Goal: Task Accomplishment & Management: Complete application form

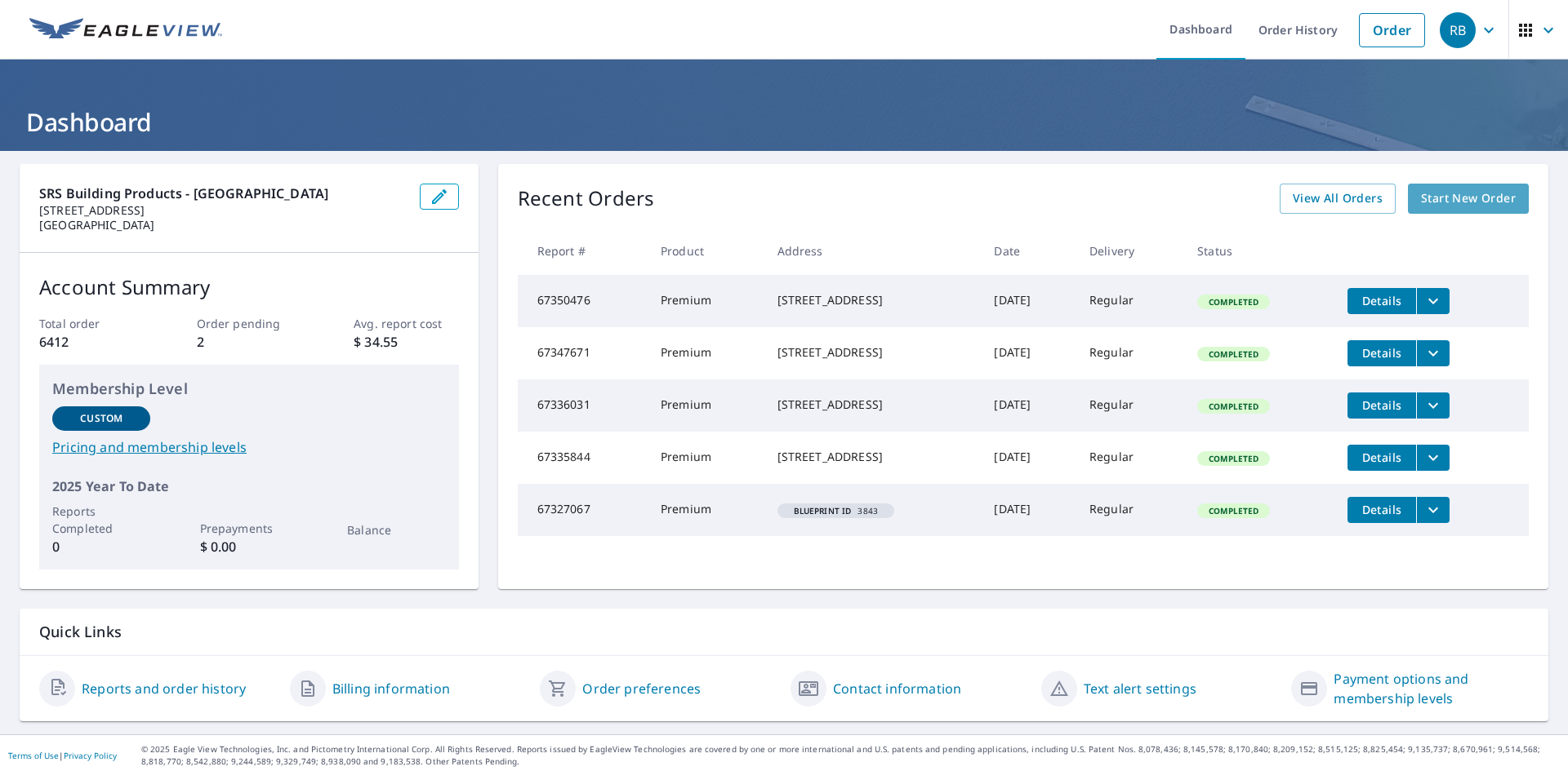
click at [1467, 198] on span "Start New Order" at bounding box center [1468, 199] width 94 height 21
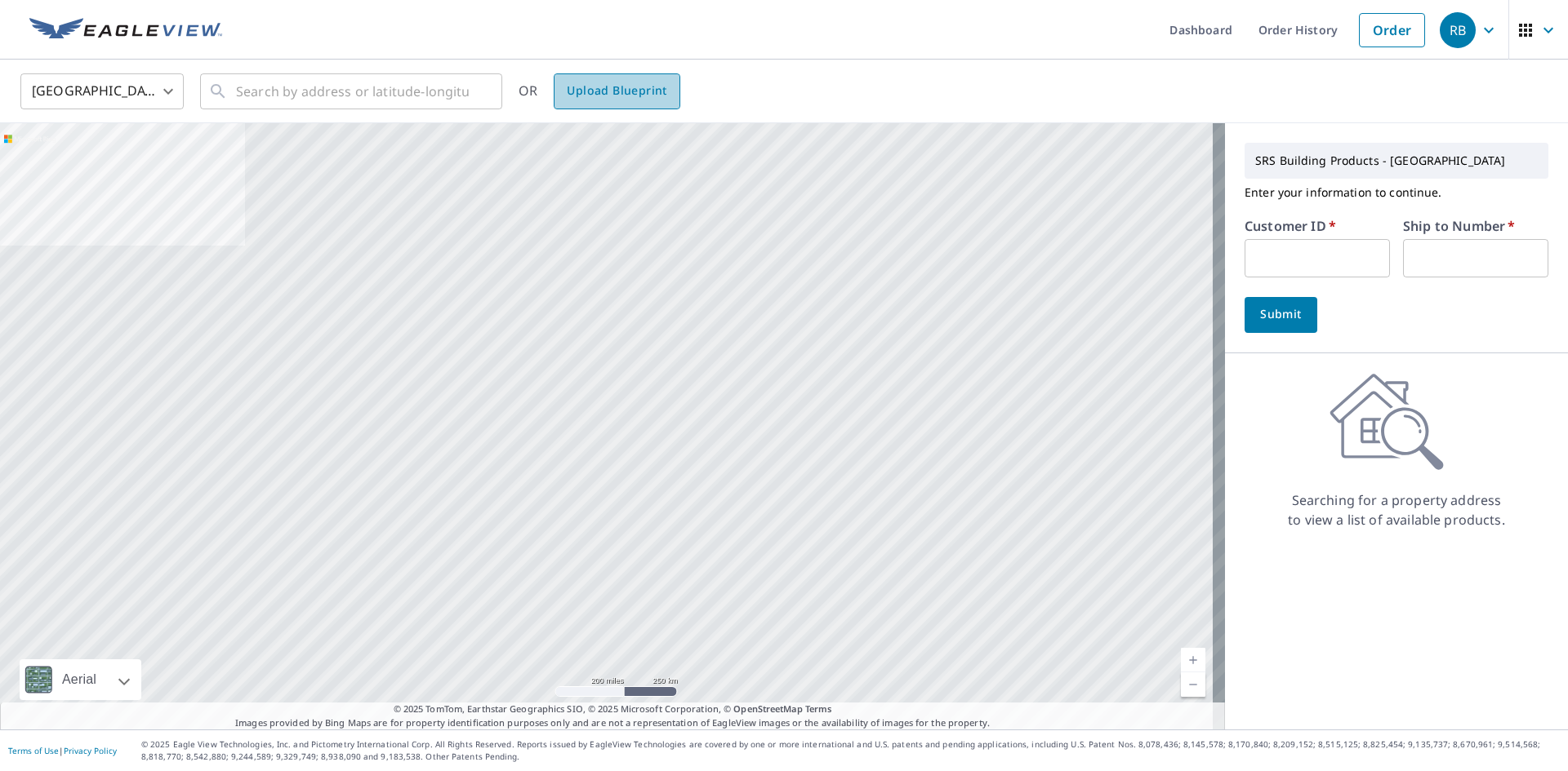
click at [672, 106] on link "Upload Blueprint" at bounding box center [616, 92] width 125 height 36
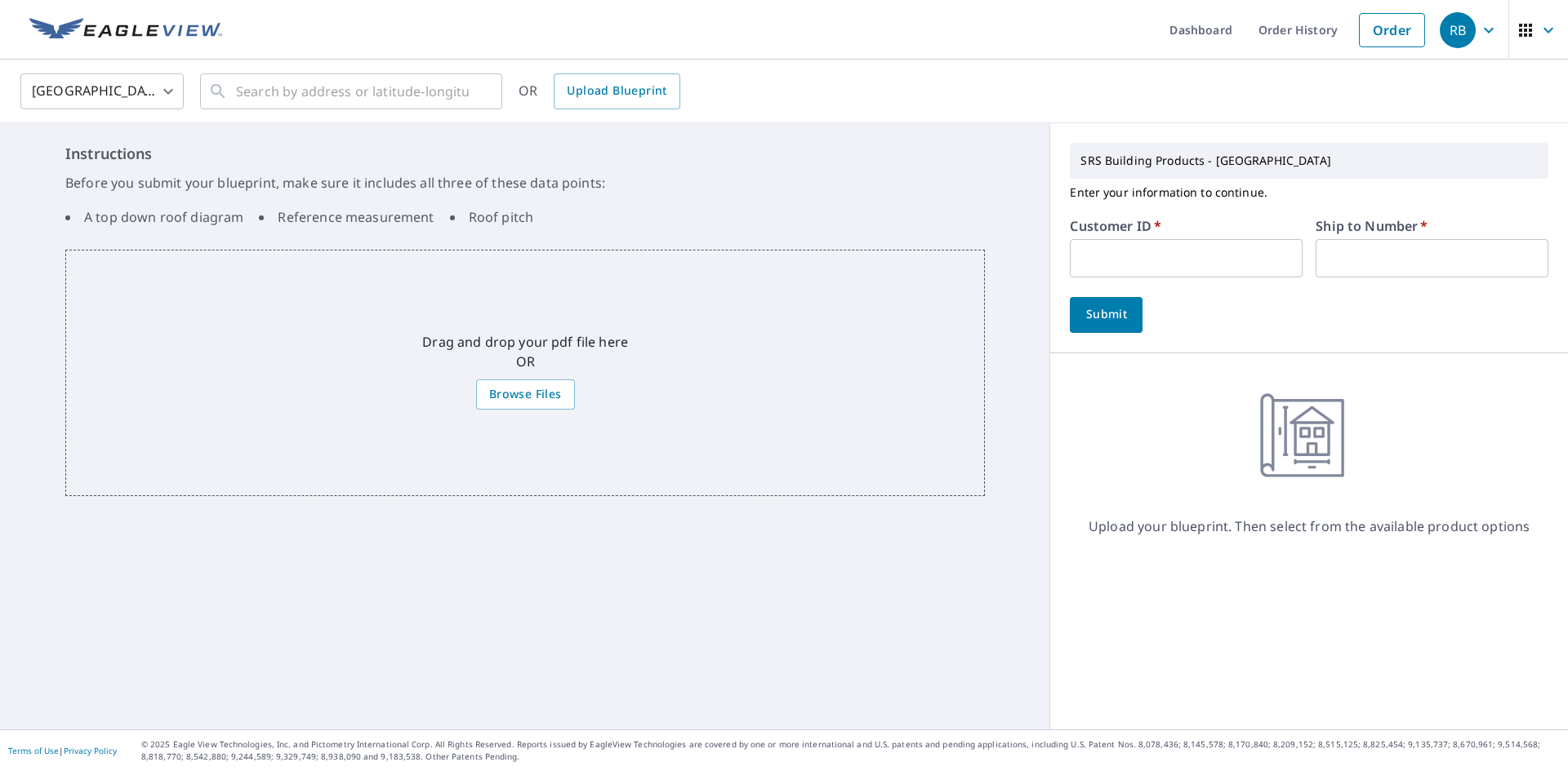
click at [1197, 277] on input "text" at bounding box center [1186, 258] width 233 height 38
type input "stb322"
click at [1372, 261] on input "text" at bounding box center [1431, 258] width 233 height 38
type input "1"
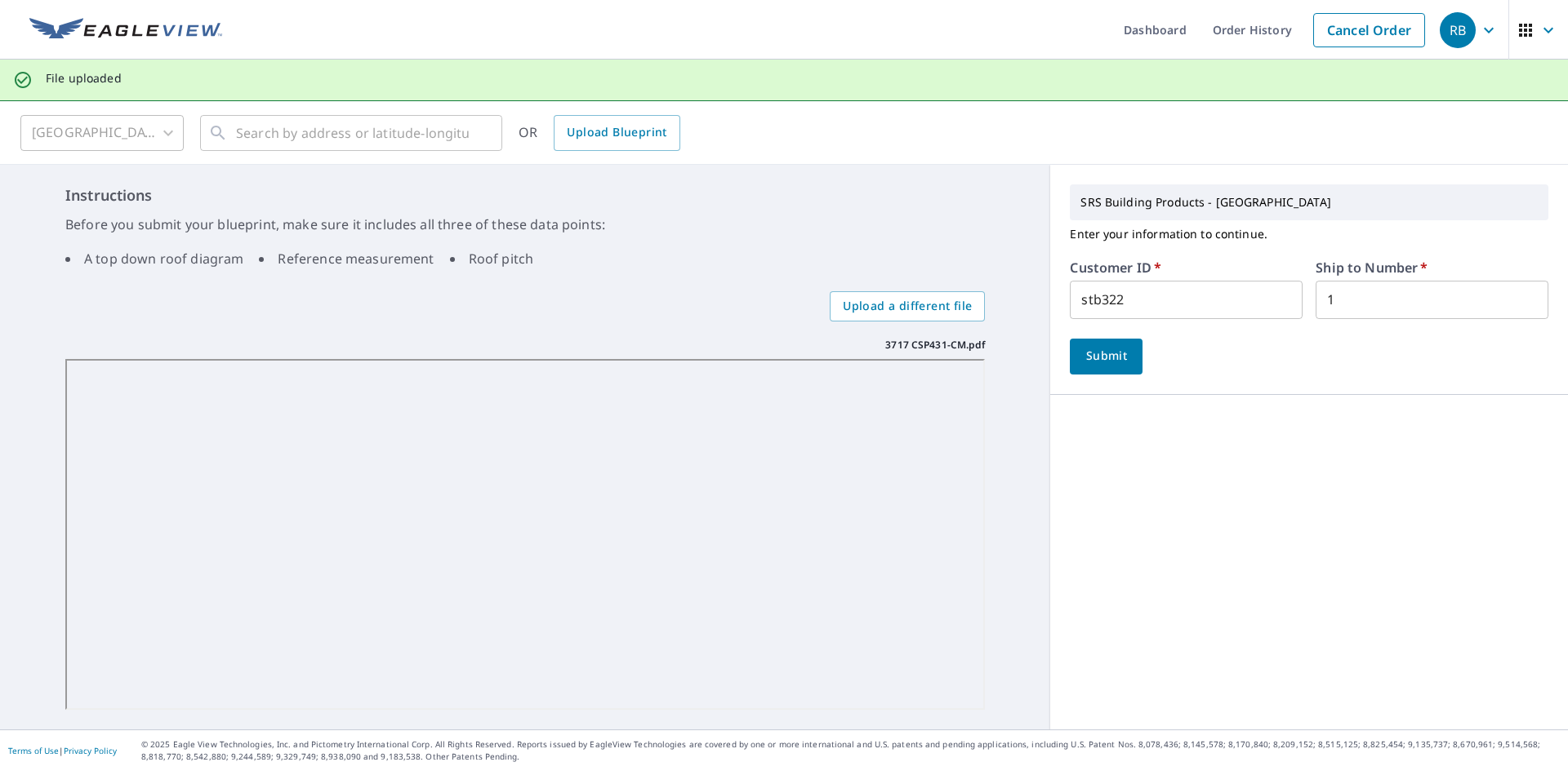
click at [1093, 364] on span "Submit" at bounding box center [1106, 356] width 47 height 21
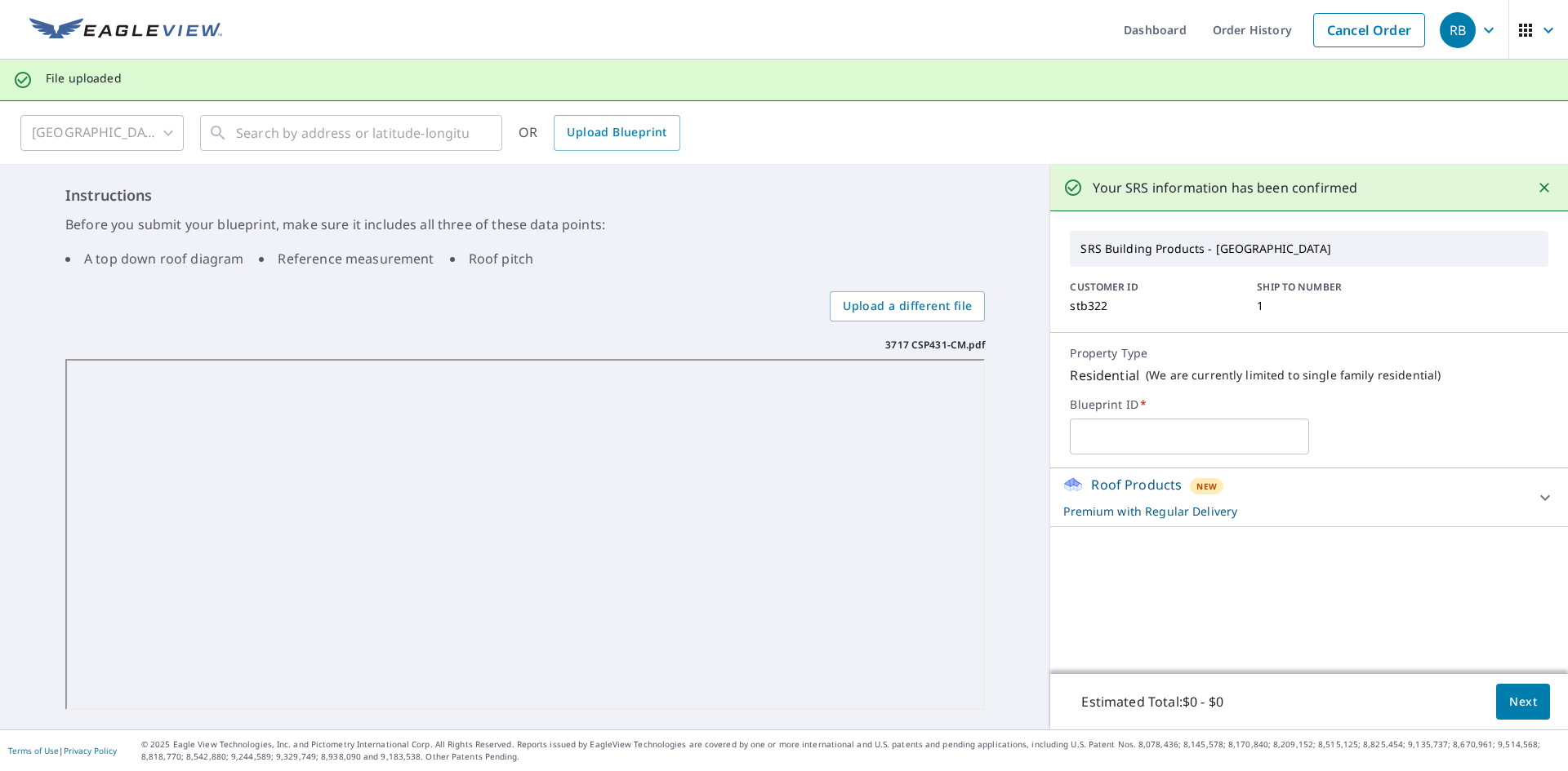
click at [1161, 423] on input "text" at bounding box center [1189, 436] width 239 height 46
type input "3717"
click at [1436, 422] on div "3717 ​" at bounding box center [1309, 436] width 479 height 36
click at [1496, 707] on button "Next" at bounding box center [1523, 702] width 54 height 36
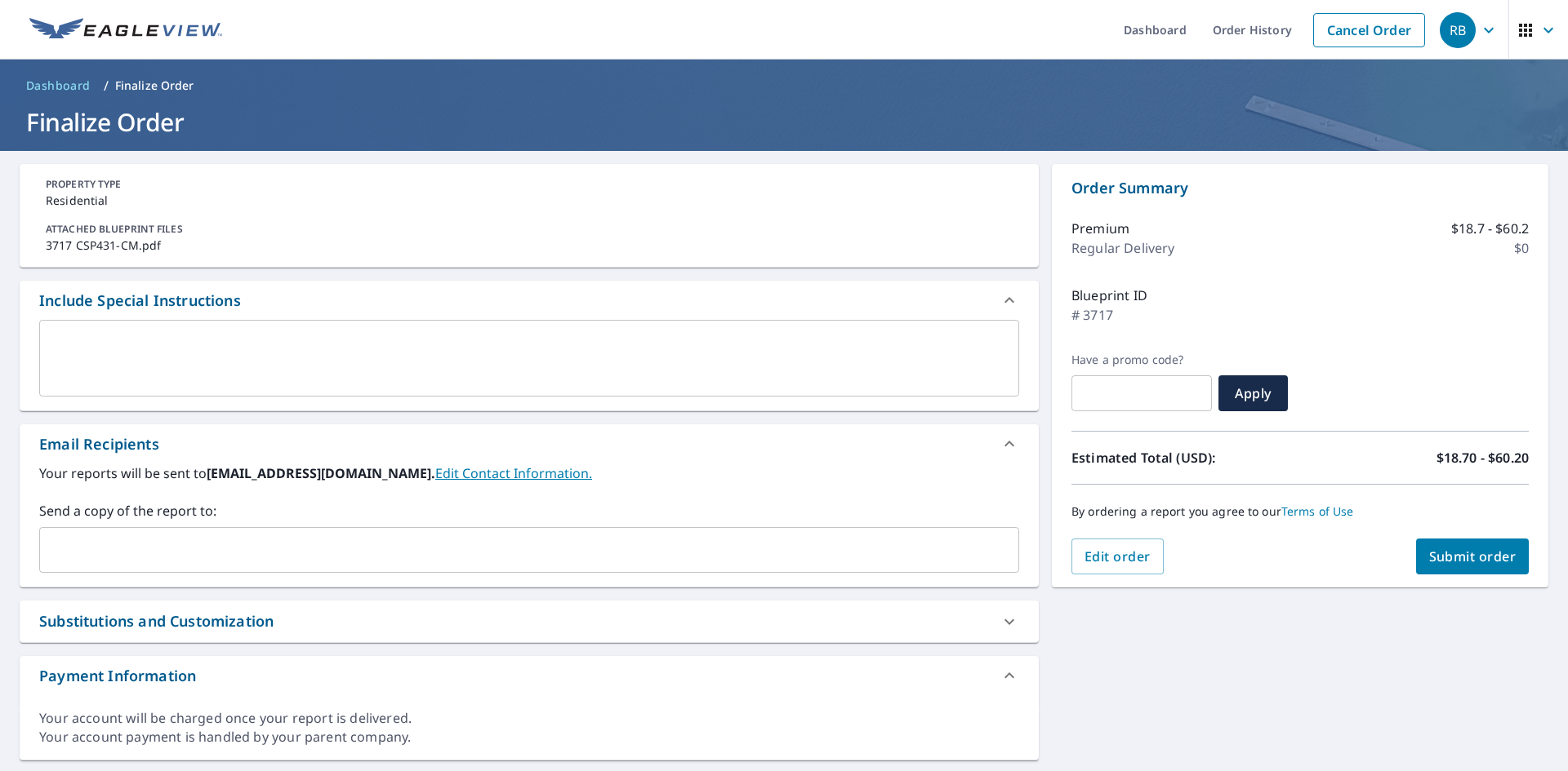
click at [248, 564] on input "text" at bounding box center [517, 550] width 941 height 31
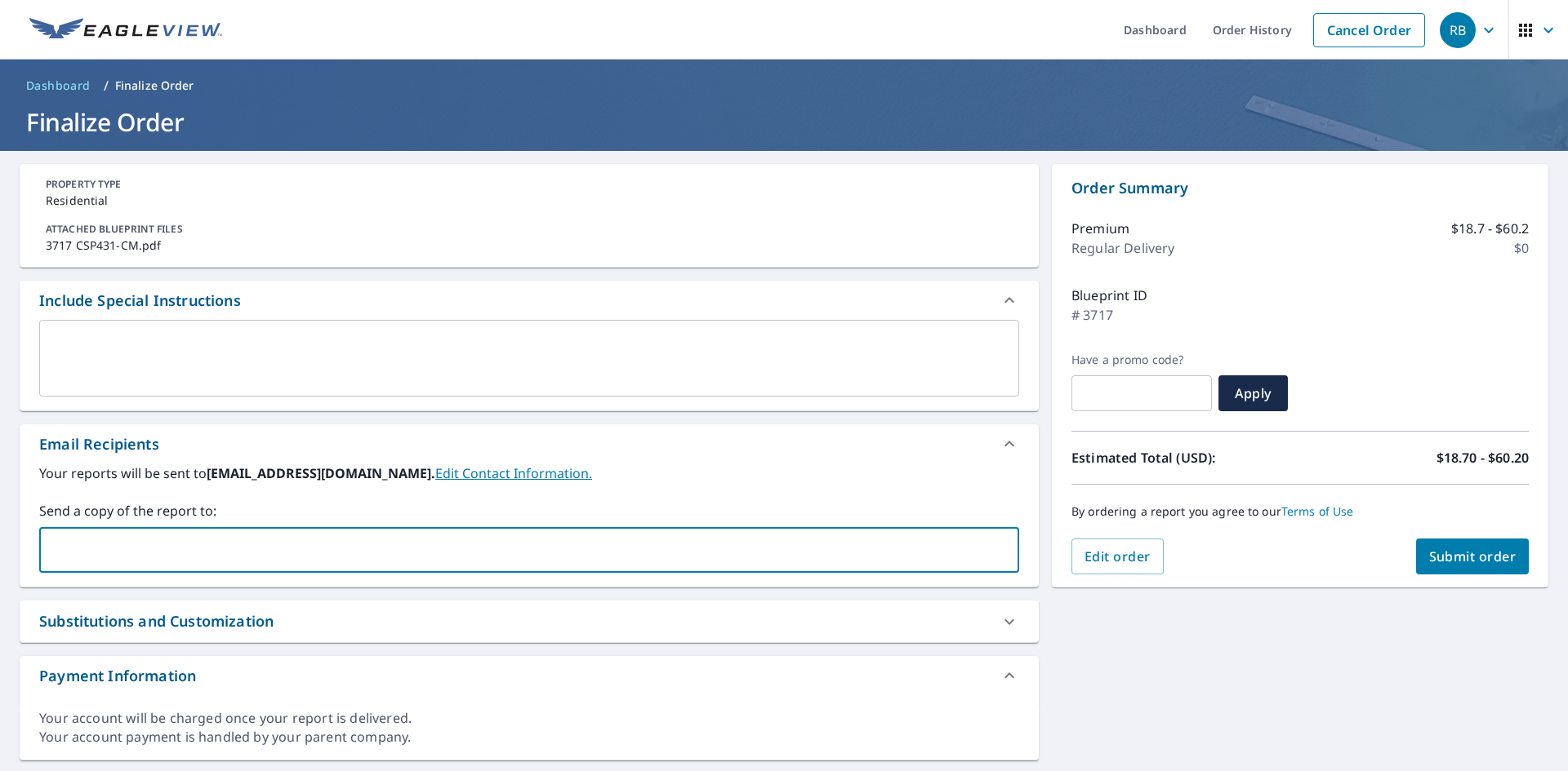
type input "[PERSON_NAME][EMAIL_ADDRESS][PERSON_NAME][DOMAIN_NAME]"
checkbox input "true"
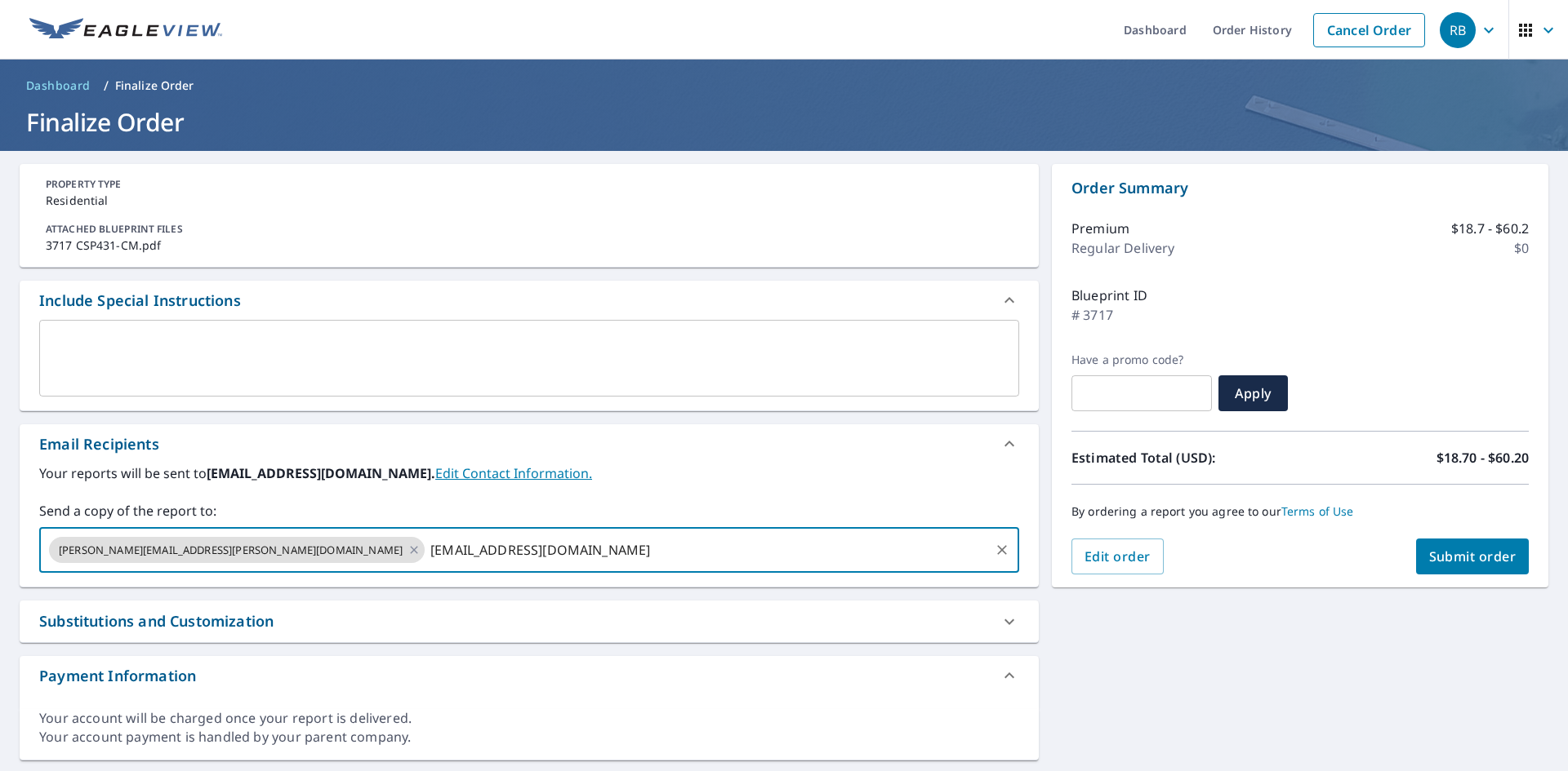
type input "[EMAIL_ADDRESS][DOMAIN_NAME]"
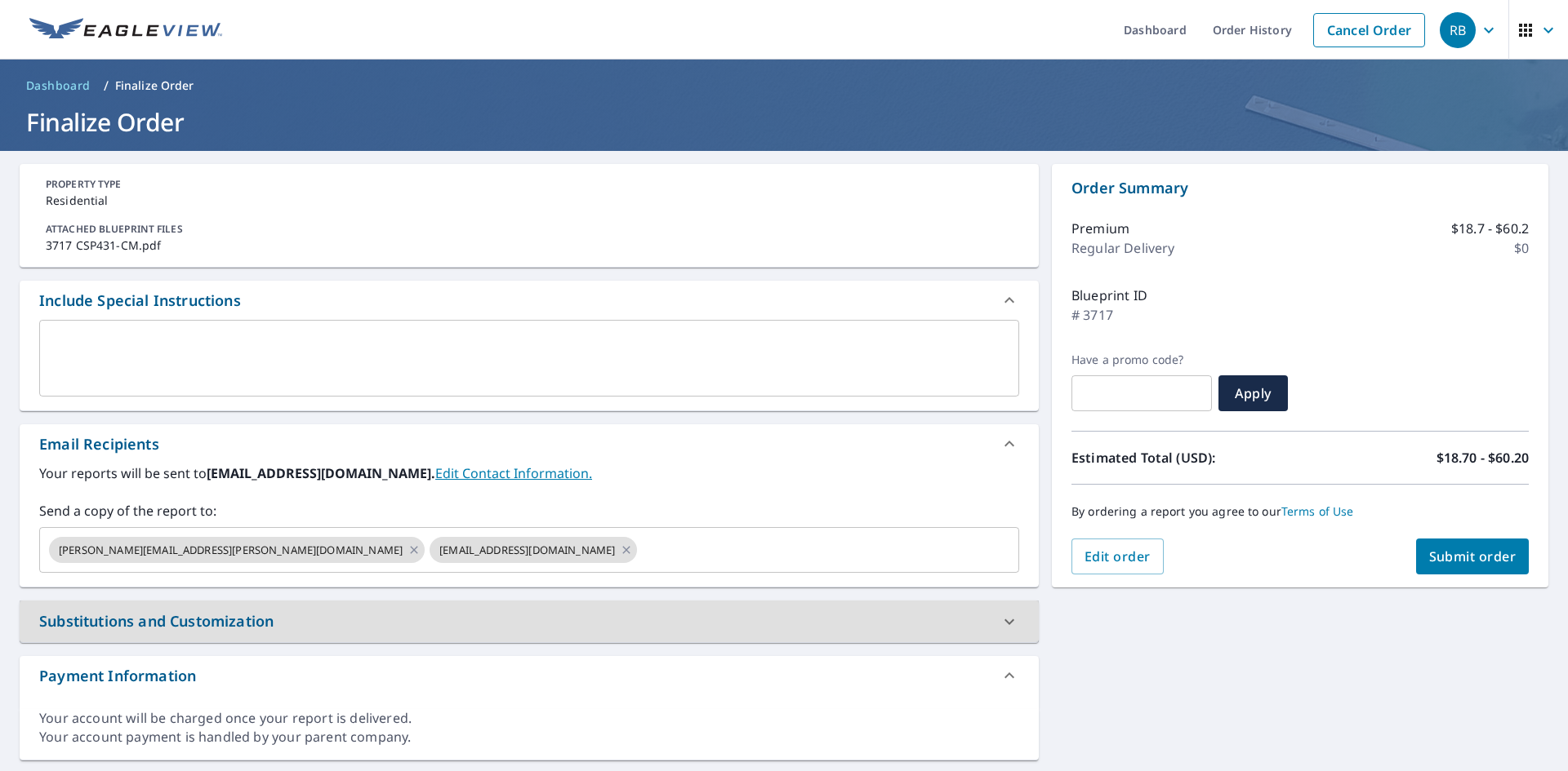
click at [1454, 563] on span "Submit order" at bounding box center [1472, 556] width 87 height 18
checkbox input "true"
